Goal: Navigation & Orientation: Find specific page/section

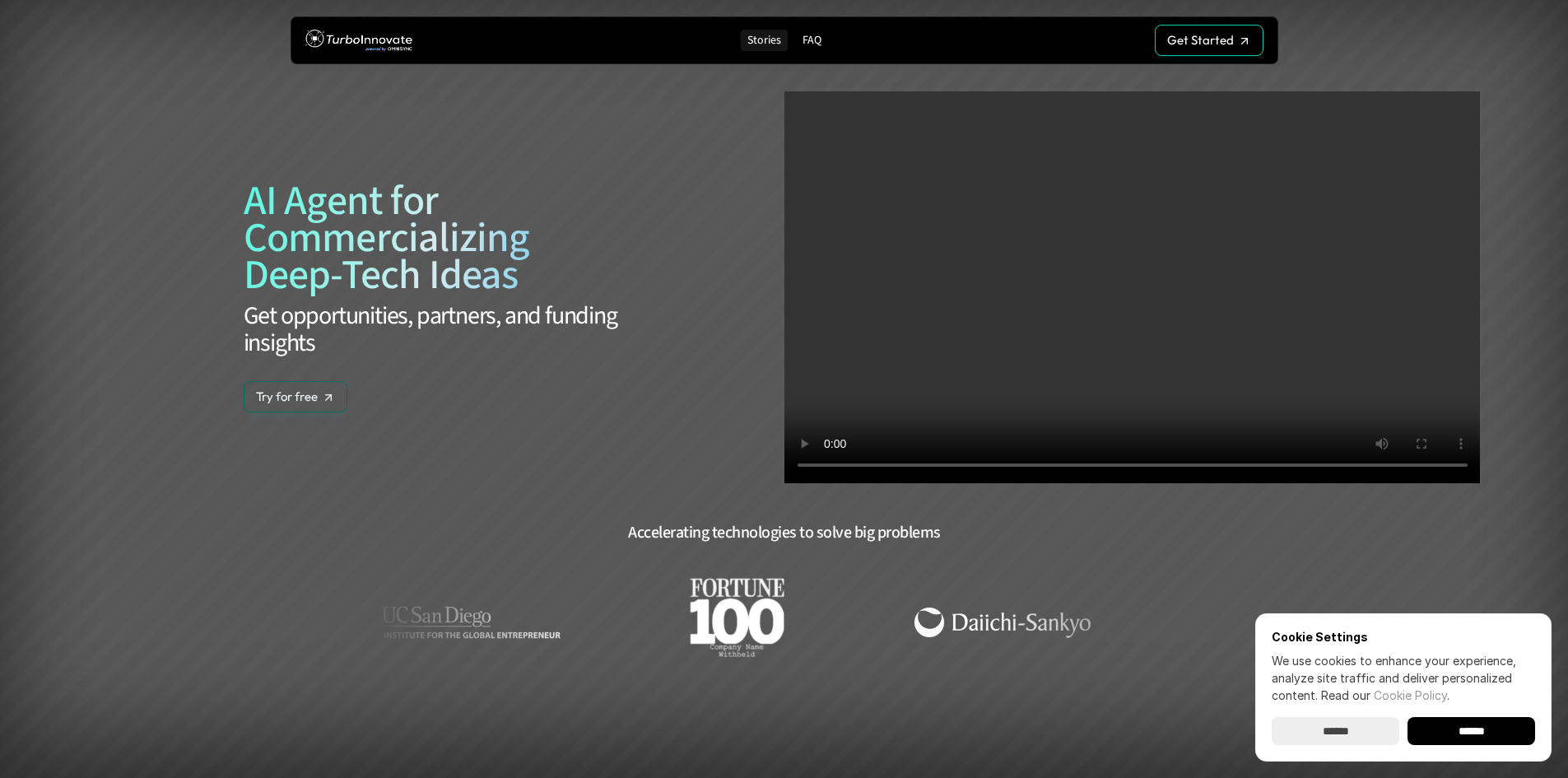
click at [746, 37] on link "Stories" at bounding box center [764, 41] width 47 height 22
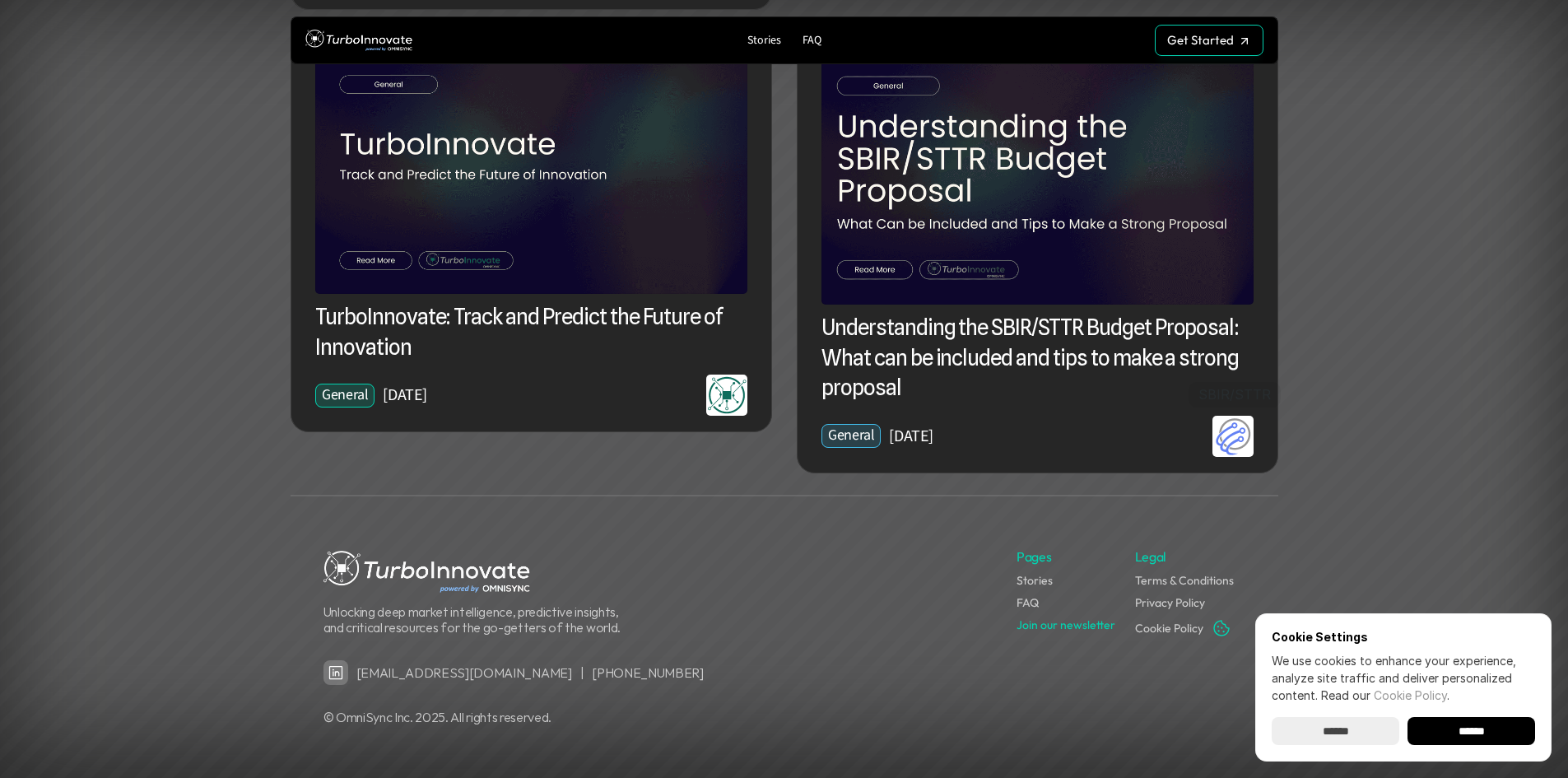
scroll to position [3245, 0]
click at [1474, 728] on input "******" at bounding box center [1472, 731] width 127 height 28
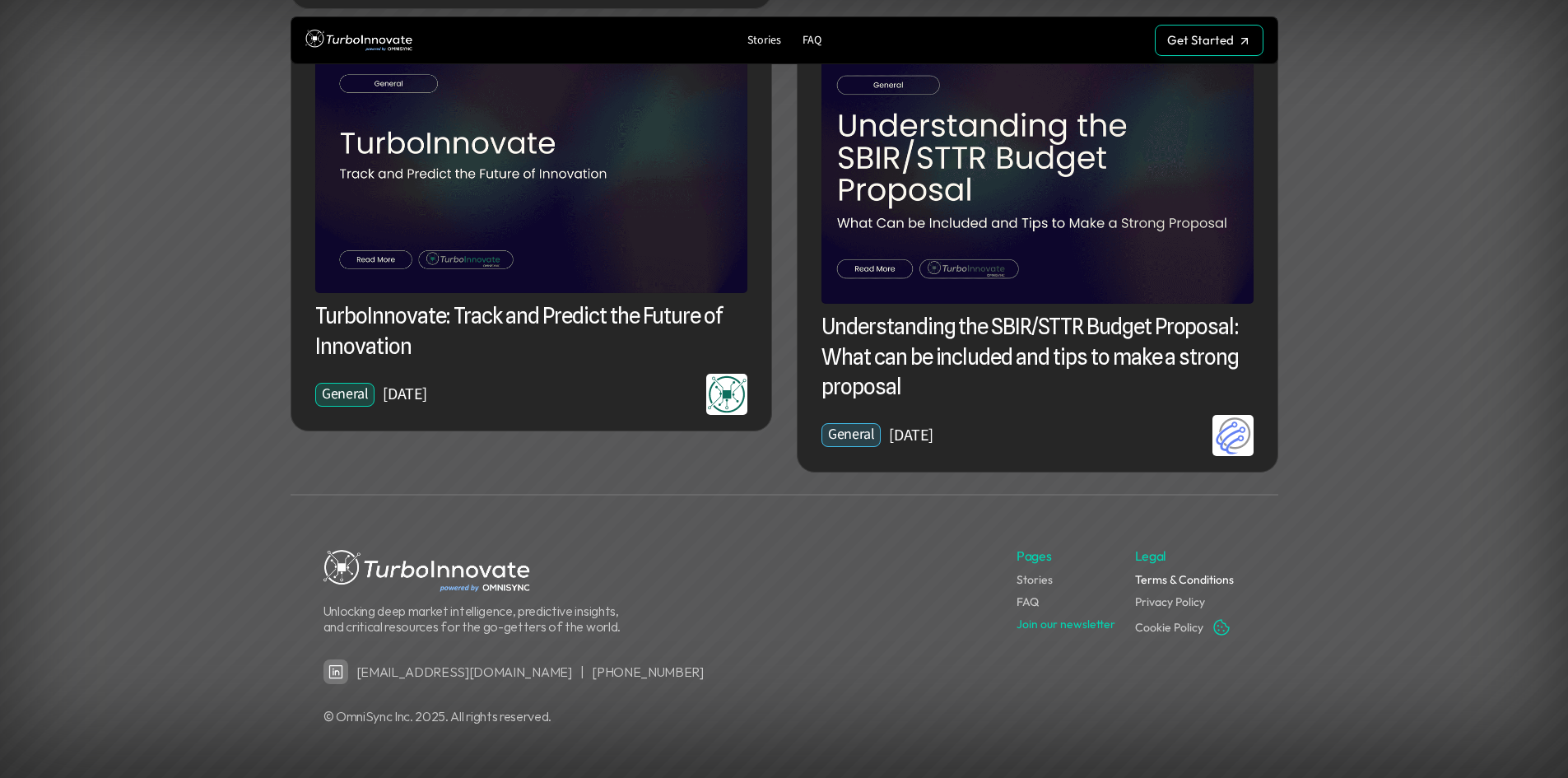
click at [1207, 584] on link "Terms & Conditions" at bounding box center [1185, 580] width 99 height 15
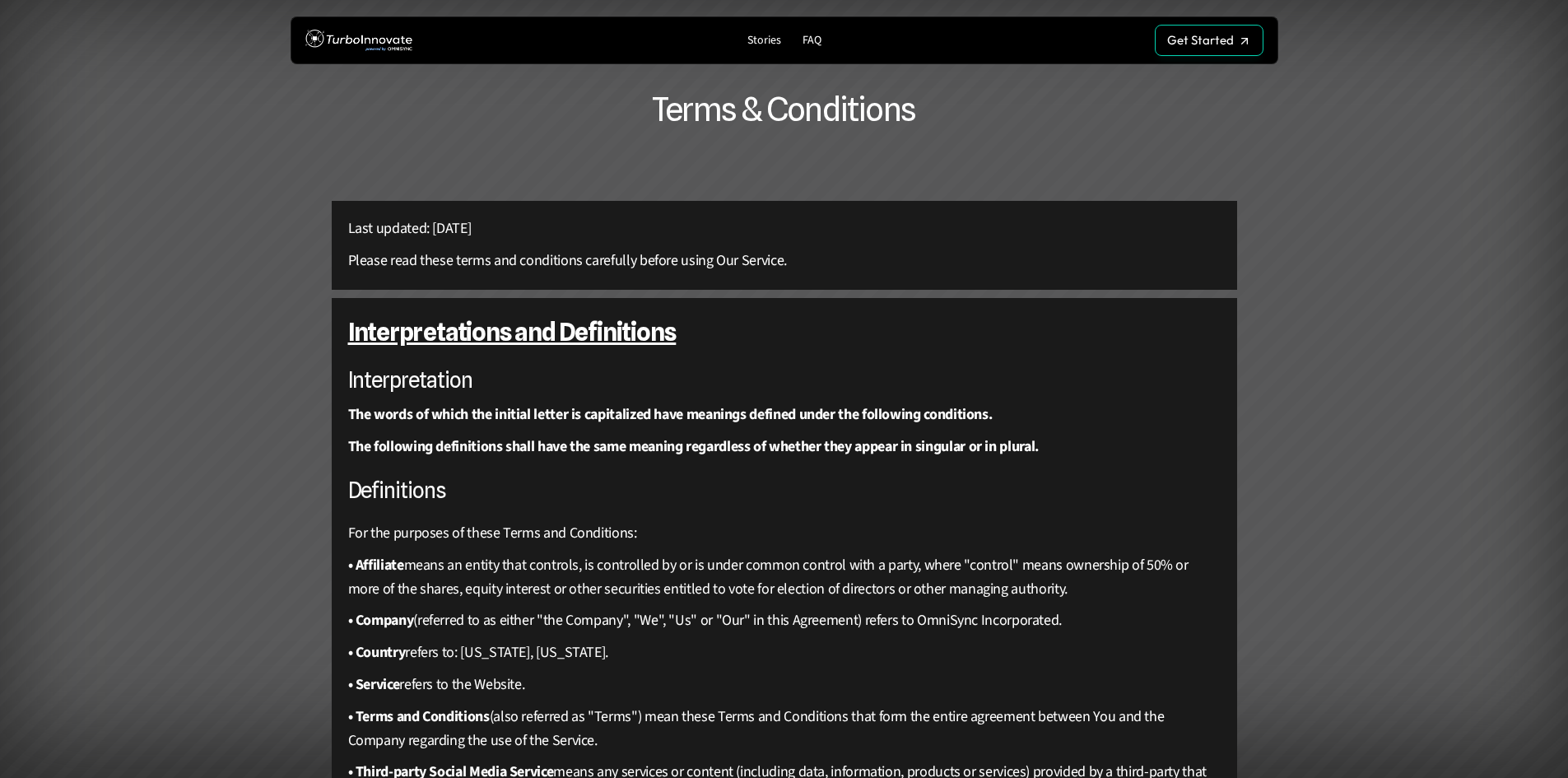
click at [296, 40] on div "Stories FAQ Get Started Get Started" at bounding box center [784, 40] width 988 height 48
click at [369, 40] on img at bounding box center [359, 40] width 107 height 31
